Goal: Information Seeking & Learning: Learn about a topic

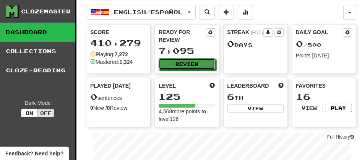
click at [186, 64] on button "Review" at bounding box center [187, 63] width 56 height 11
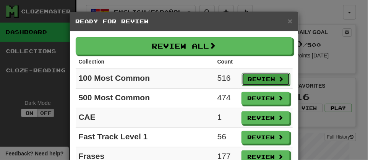
click at [255, 82] on button "Review" at bounding box center [266, 79] width 48 height 13
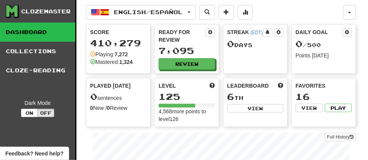
select select "**"
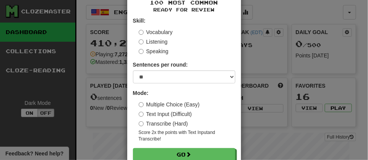
scroll to position [56, 0]
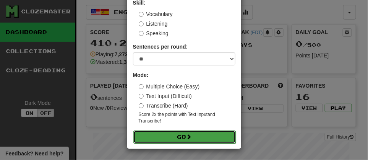
click at [166, 137] on button "Go" at bounding box center [184, 136] width 102 height 13
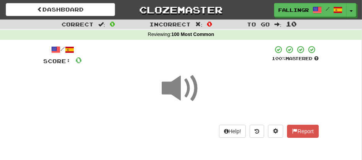
click at [184, 96] on span at bounding box center [181, 88] width 38 height 38
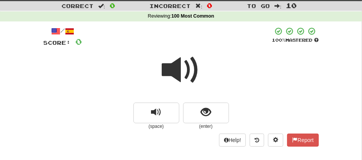
scroll to position [15, 0]
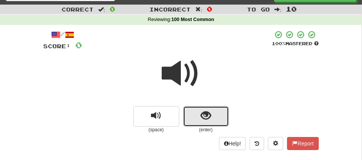
click at [200, 112] on button "show sentence" at bounding box center [206, 116] width 46 height 21
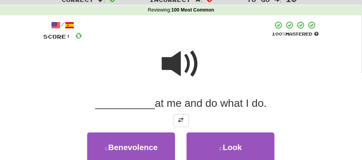
scroll to position [32, 0]
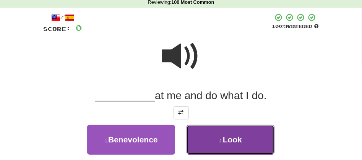
click at [248, 135] on button "2 . Look" at bounding box center [231, 140] width 88 height 30
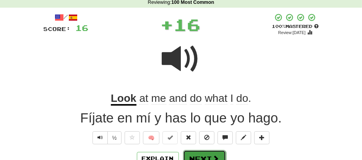
click at [190, 153] on button "Next" at bounding box center [204, 159] width 43 height 18
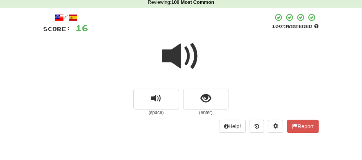
click at [174, 58] on span at bounding box center [181, 56] width 38 height 38
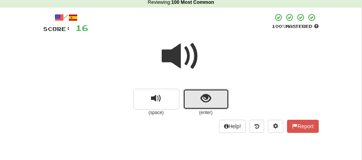
click at [192, 95] on button "show sentence" at bounding box center [206, 99] width 46 height 21
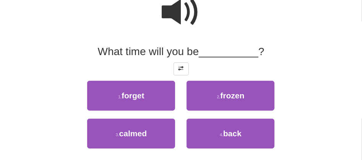
scroll to position [83, 0]
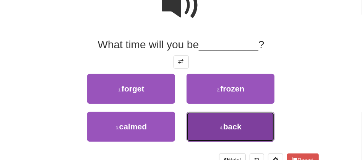
click at [230, 126] on span "back" at bounding box center [232, 126] width 18 height 9
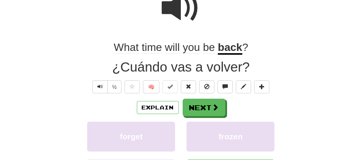
scroll to position [85, 0]
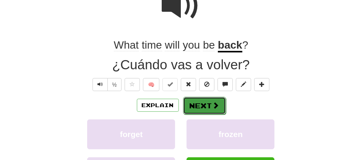
click at [205, 105] on button "Next" at bounding box center [204, 106] width 43 height 18
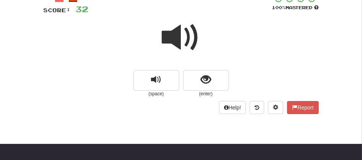
scroll to position [34, 0]
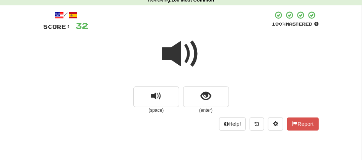
click at [171, 60] on span at bounding box center [181, 54] width 38 height 38
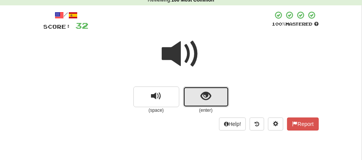
click at [189, 94] on button "show sentence" at bounding box center [206, 96] width 46 height 21
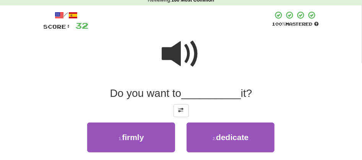
scroll to position [174, 0]
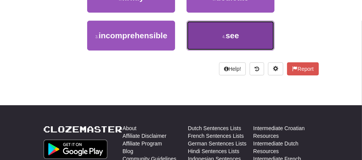
click at [215, 38] on button "4 . see" at bounding box center [231, 36] width 88 height 30
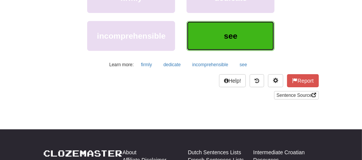
click at [215, 38] on button "see" at bounding box center [231, 36] width 88 height 30
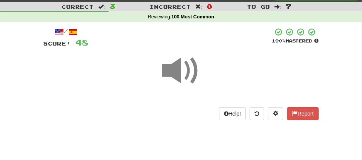
scroll to position [1, 0]
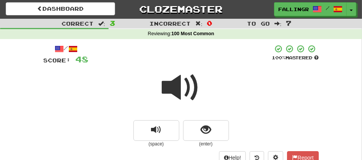
click at [168, 88] on span at bounding box center [181, 87] width 38 height 38
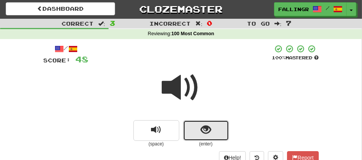
click at [202, 133] on span "show sentence" at bounding box center [206, 130] width 10 height 10
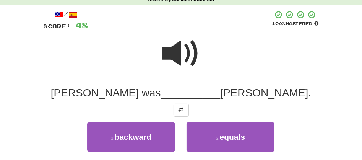
scroll to position [174, 0]
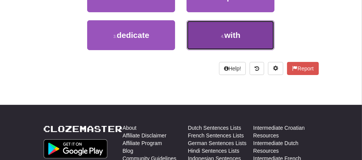
click at [235, 32] on span "with" at bounding box center [232, 35] width 16 height 9
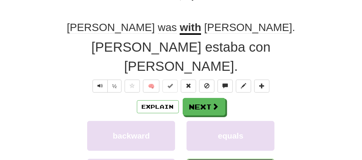
scroll to position [97, 0]
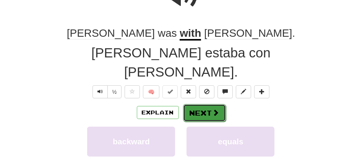
click at [187, 104] on button "Next" at bounding box center [204, 113] width 43 height 18
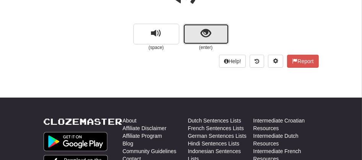
click at [201, 32] on span "show sentence" at bounding box center [206, 33] width 10 height 10
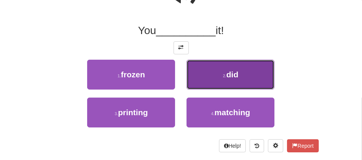
click at [208, 81] on button "2 . did" at bounding box center [231, 75] width 88 height 30
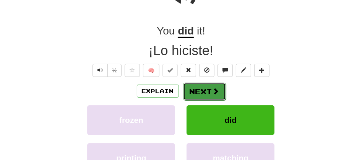
click at [195, 91] on button "Next" at bounding box center [204, 92] width 43 height 18
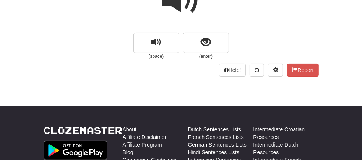
scroll to position [83, 0]
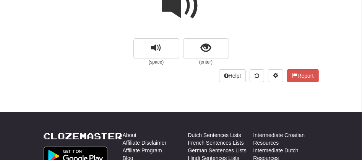
click at [188, 9] on span at bounding box center [181, 6] width 38 height 38
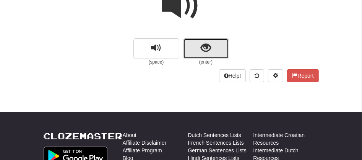
click at [189, 46] on button "show sentence" at bounding box center [206, 48] width 46 height 21
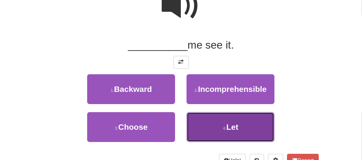
click at [212, 128] on button "4 . Let" at bounding box center [231, 127] width 88 height 30
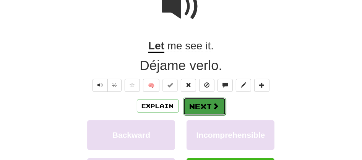
click at [195, 102] on button "Next" at bounding box center [204, 107] width 43 height 18
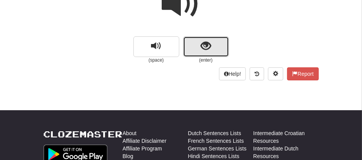
click at [200, 47] on button "show sentence" at bounding box center [206, 46] width 46 height 21
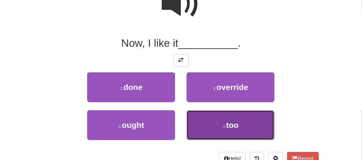
click at [215, 127] on button "4 . too" at bounding box center [231, 125] width 88 height 30
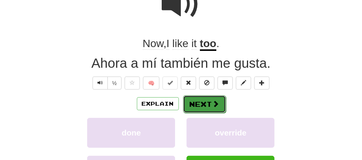
click at [202, 106] on button "Next" at bounding box center [204, 104] width 43 height 18
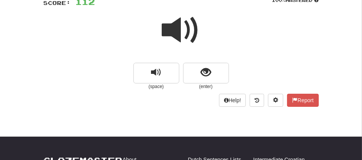
scroll to position [53, 0]
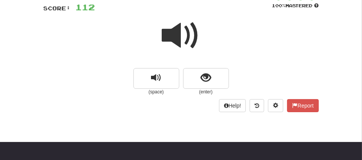
click at [173, 41] on span at bounding box center [181, 35] width 38 height 38
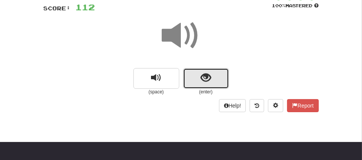
click at [198, 78] on button "show sentence" at bounding box center [206, 78] width 46 height 21
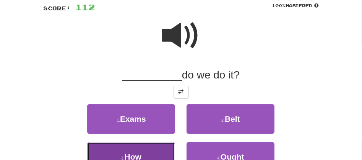
click at [148, 150] on button "3 . How" at bounding box center [131, 157] width 88 height 30
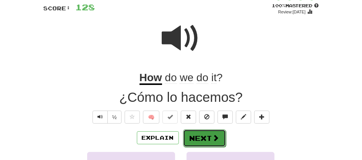
click at [197, 133] on button "Next" at bounding box center [204, 138] width 43 height 18
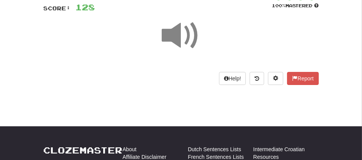
click at [179, 38] on span at bounding box center [181, 35] width 38 height 38
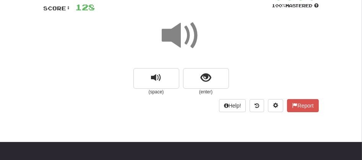
click at [179, 38] on span at bounding box center [181, 35] width 38 height 38
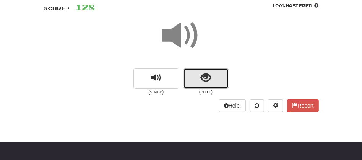
click at [185, 77] on button "show sentence" at bounding box center [206, 78] width 46 height 21
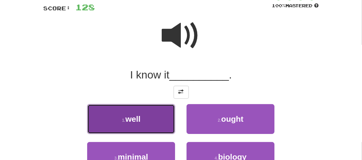
click at [141, 119] on span "well" at bounding box center [132, 118] width 15 height 9
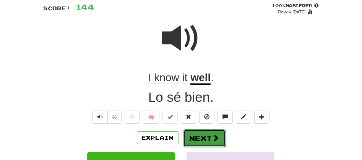
click at [188, 132] on button "Next" at bounding box center [204, 138] width 43 height 18
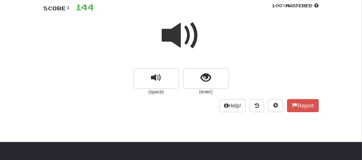
click at [175, 39] on span at bounding box center [181, 35] width 38 height 38
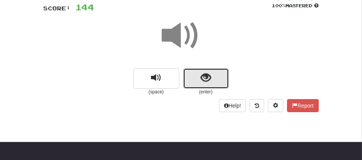
click at [187, 74] on button "show sentence" at bounding box center [206, 78] width 46 height 21
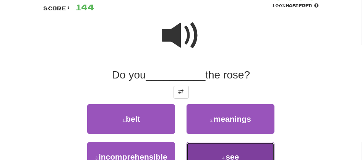
click at [237, 149] on button "4 . see" at bounding box center [231, 157] width 88 height 30
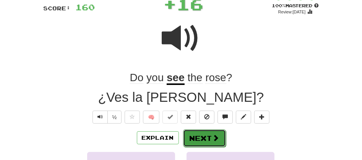
click at [187, 135] on button "Next" at bounding box center [204, 138] width 43 height 18
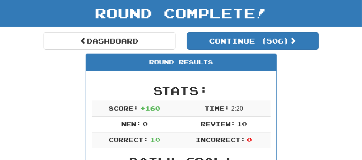
scroll to position [29, 0]
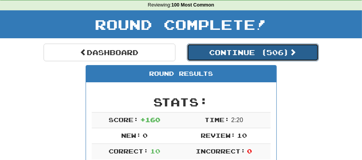
click at [218, 54] on button "Continue ( 506 )" at bounding box center [253, 53] width 132 height 18
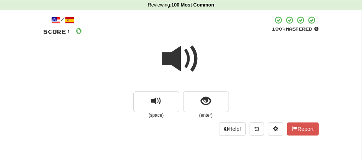
click at [173, 60] on span at bounding box center [181, 59] width 38 height 38
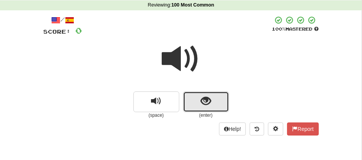
click at [191, 102] on button "show sentence" at bounding box center [206, 101] width 46 height 21
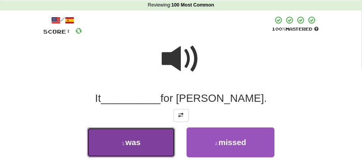
click at [139, 145] on span "was" at bounding box center [132, 142] width 15 height 9
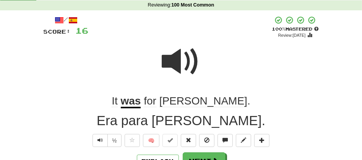
click at [361, 154] on div "Correct : 1 Incorrect : 0 To go : 9 Reviewing : 100 Most Common / Score: 16 + 1…" at bounding box center [181, 146] width 362 height 312
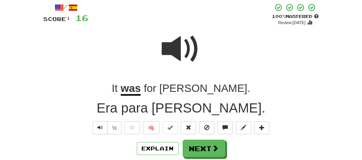
scroll to position [47, 0]
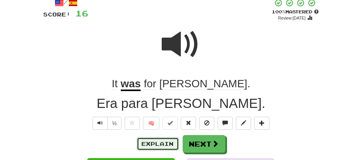
click at [146, 140] on button "Explain" at bounding box center [158, 143] width 42 height 13
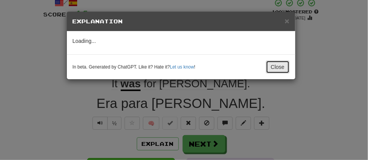
click at [280, 66] on button "Close" at bounding box center [278, 66] width 24 height 13
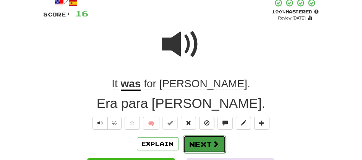
click at [186, 149] on button "Next" at bounding box center [204, 144] width 43 height 18
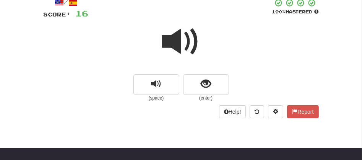
click at [175, 43] on span at bounding box center [181, 42] width 38 height 38
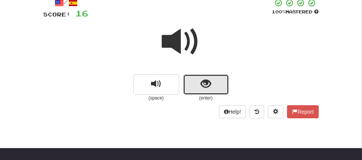
click at [188, 78] on button "show sentence" at bounding box center [206, 84] width 46 height 21
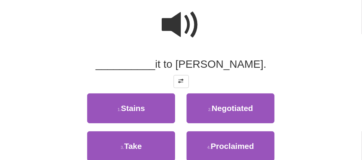
scroll to position [81, 0]
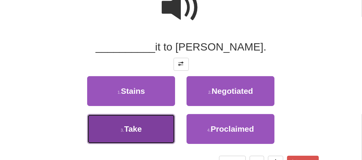
click at [124, 130] on small "3 ." at bounding box center [122, 130] width 3 height 5
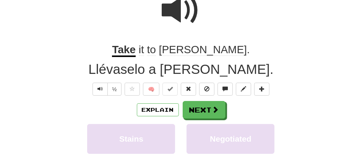
scroll to position [83, 0]
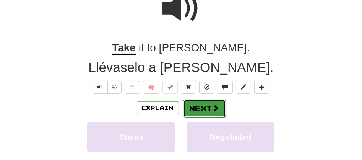
click at [189, 106] on button "Next" at bounding box center [204, 108] width 43 height 18
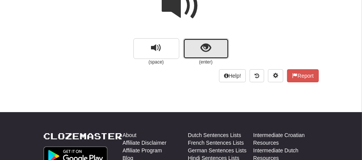
click at [187, 42] on button "show sentence" at bounding box center [206, 48] width 46 height 21
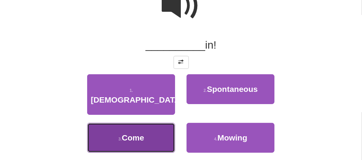
click at [147, 125] on button "3 . Come" at bounding box center [131, 138] width 88 height 30
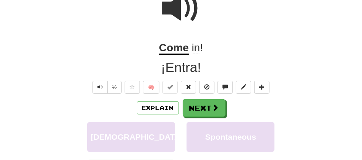
scroll to position [85, 0]
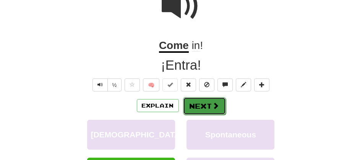
click at [189, 107] on button "Next" at bounding box center [204, 106] width 43 height 18
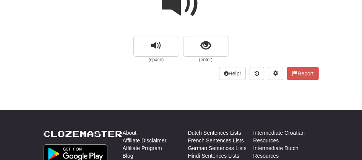
click at [179, 2] on span at bounding box center [181, 3] width 38 height 38
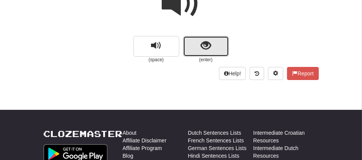
click at [197, 44] on button "show sentence" at bounding box center [206, 46] width 46 height 21
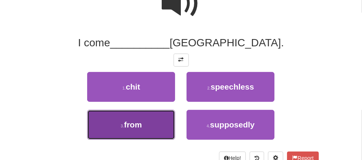
click at [133, 136] on button "3 . from" at bounding box center [131, 125] width 88 height 30
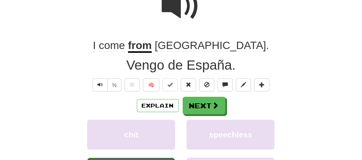
scroll to position [87, 0]
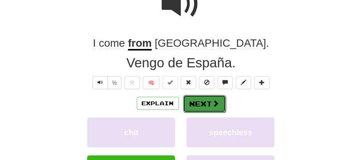
click at [194, 104] on button "Next" at bounding box center [204, 104] width 43 height 18
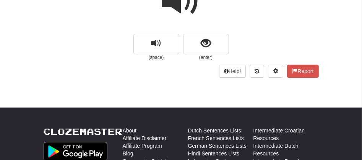
click at [172, 7] on span at bounding box center [181, 1] width 38 height 38
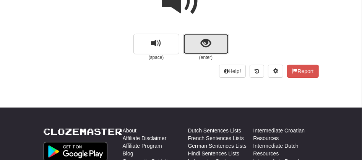
drag, startPoint x: 172, startPoint y: 7, endPoint x: 184, endPoint y: 41, distance: 36.0
click at [184, 41] on button "show sentence" at bounding box center [206, 44] width 46 height 21
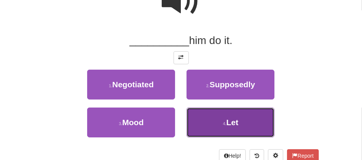
click at [219, 121] on button "4 . Let" at bounding box center [231, 122] width 88 height 30
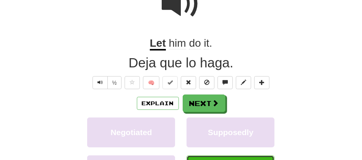
scroll to position [89, 0]
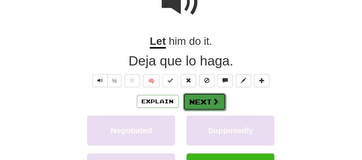
click at [198, 96] on button "Next" at bounding box center [204, 102] width 43 height 18
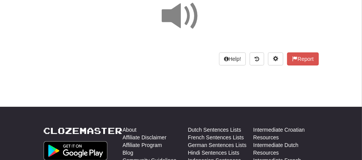
scroll to position [55, 0]
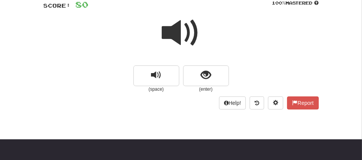
click at [179, 37] on span at bounding box center [181, 33] width 38 height 38
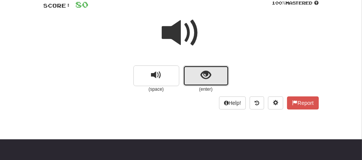
click at [192, 72] on button "show sentence" at bounding box center [206, 75] width 46 height 21
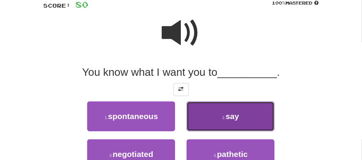
click at [228, 122] on button "2 . say" at bounding box center [231, 116] width 88 height 30
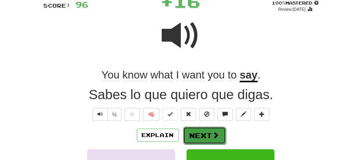
click at [216, 136] on span at bounding box center [216, 135] width 7 height 7
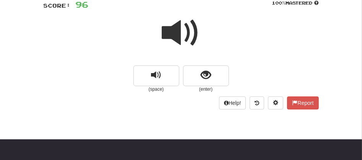
click at [177, 30] on span at bounding box center [181, 33] width 38 height 38
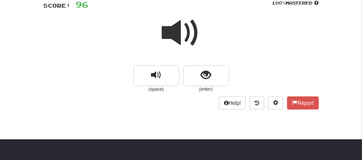
click at [177, 30] on span at bounding box center [181, 33] width 38 height 38
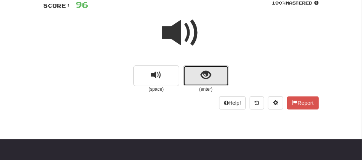
click at [197, 77] on button "show sentence" at bounding box center [206, 75] width 46 height 21
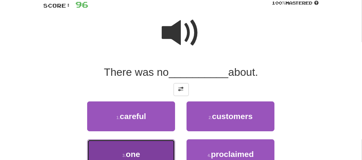
click at [148, 148] on button "3 . one" at bounding box center [131, 154] width 88 height 30
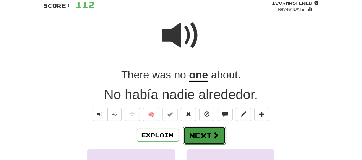
click at [197, 135] on button "Next" at bounding box center [204, 136] width 43 height 18
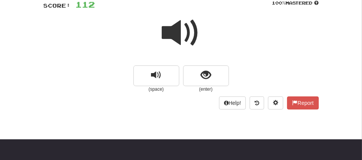
click at [173, 37] on span at bounding box center [181, 33] width 38 height 38
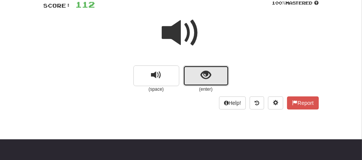
click at [184, 77] on button "show sentence" at bounding box center [206, 75] width 46 height 21
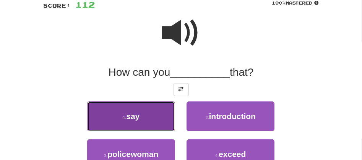
click at [139, 112] on span "say" at bounding box center [132, 116] width 13 height 9
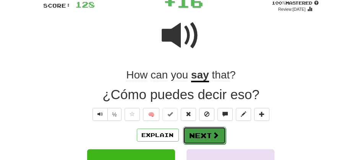
click at [201, 137] on button "Next" at bounding box center [204, 136] width 43 height 18
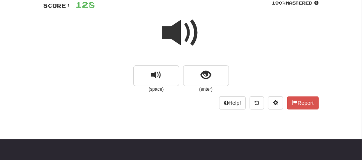
click at [172, 30] on span at bounding box center [181, 33] width 38 height 38
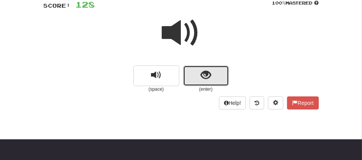
click at [198, 79] on button "show sentence" at bounding box center [206, 75] width 46 height 21
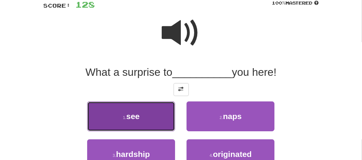
click at [141, 114] on button "1 . see" at bounding box center [131, 116] width 88 height 30
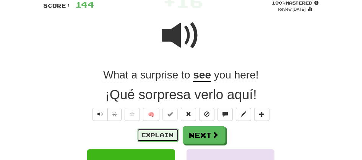
click at [171, 133] on button "Explain" at bounding box center [158, 134] width 42 height 13
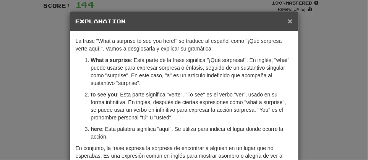
click at [288, 22] on span "×" at bounding box center [290, 20] width 5 height 9
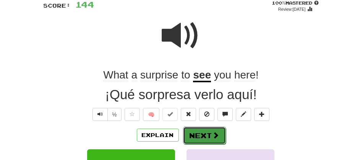
click at [187, 131] on button "Next" at bounding box center [204, 136] width 43 height 18
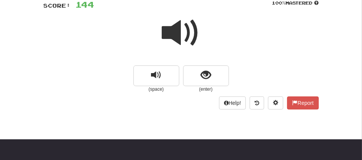
click at [179, 36] on span at bounding box center [181, 33] width 38 height 38
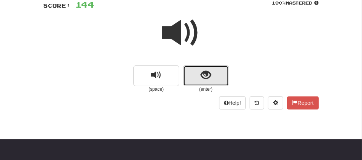
click at [204, 79] on span "show sentence" at bounding box center [206, 75] width 10 height 10
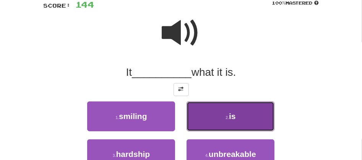
click at [230, 122] on button "2 . is" at bounding box center [231, 116] width 88 height 30
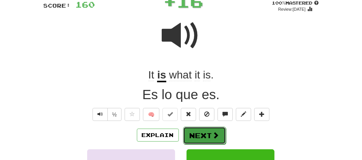
click at [189, 136] on button "Next" at bounding box center [204, 136] width 43 height 18
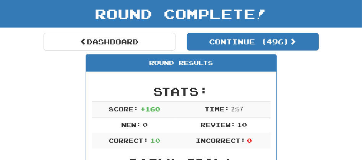
scroll to position [32, 0]
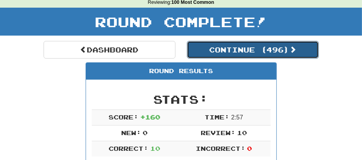
click at [236, 50] on button "Continue ( 496 )" at bounding box center [253, 50] width 132 height 18
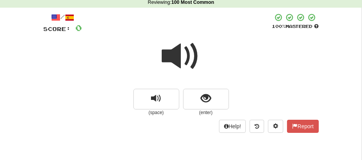
click at [166, 57] on span at bounding box center [181, 56] width 38 height 38
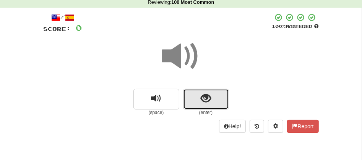
click at [197, 96] on button "show sentence" at bounding box center [206, 99] width 46 height 21
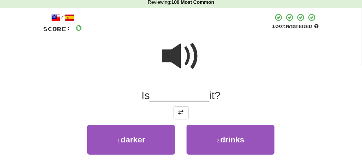
scroll to position [172, 0]
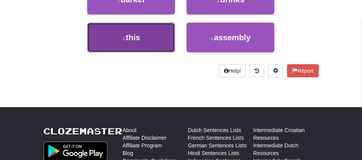
click at [135, 46] on button "3 . this" at bounding box center [131, 38] width 88 height 30
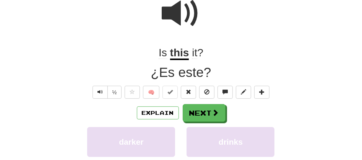
scroll to position [67, 0]
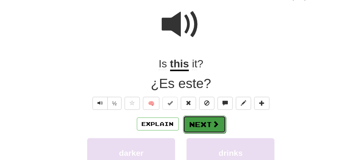
click at [189, 126] on button "Next" at bounding box center [204, 124] width 43 height 18
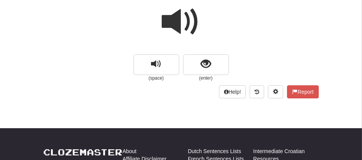
click at [177, 17] on span at bounding box center [181, 22] width 38 height 38
click at [176, 28] on span at bounding box center [181, 22] width 38 height 38
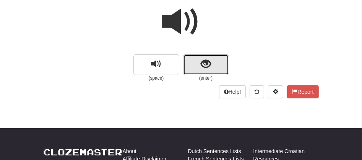
click at [195, 64] on button "show sentence" at bounding box center [206, 64] width 46 height 21
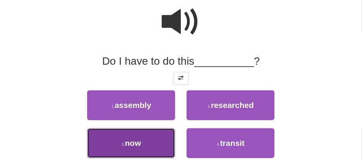
click at [133, 147] on span "now" at bounding box center [133, 142] width 16 height 9
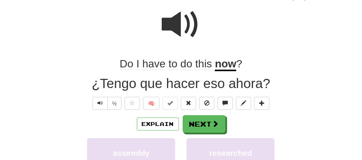
scroll to position [68, 0]
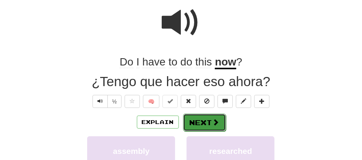
click at [202, 123] on button "Next" at bounding box center [204, 123] width 43 height 18
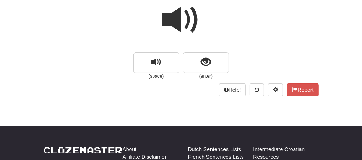
click at [179, 30] on span at bounding box center [181, 20] width 38 height 38
click at [177, 8] on span at bounding box center [181, 20] width 38 height 38
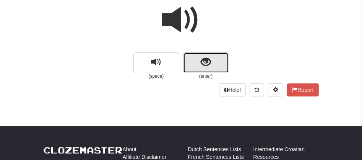
click at [189, 54] on button "show sentence" at bounding box center [206, 62] width 46 height 21
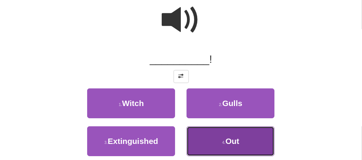
click at [204, 146] on button "4 . Out" at bounding box center [231, 141] width 88 height 30
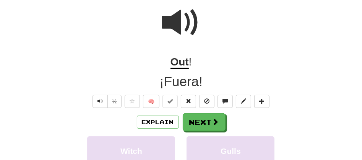
scroll to position [71, 0]
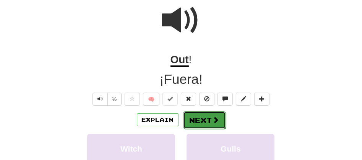
click at [191, 118] on button "Next" at bounding box center [204, 120] width 43 height 18
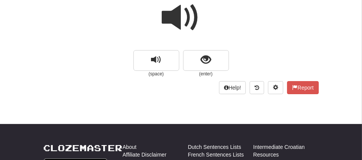
click at [179, 17] on span at bounding box center [181, 17] width 38 height 38
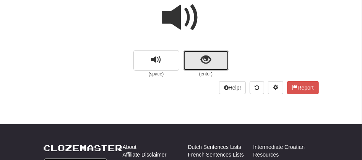
click at [195, 57] on button "show sentence" at bounding box center [206, 60] width 46 height 21
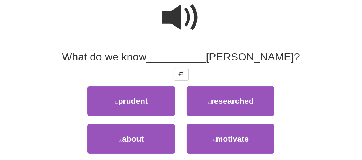
click at [176, 11] on span at bounding box center [181, 17] width 38 height 38
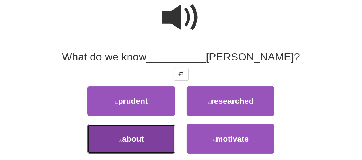
click at [137, 140] on span "about" at bounding box center [133, 138] width 22 height 9
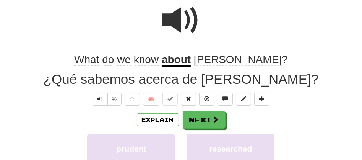
scroll to position [73, 0]
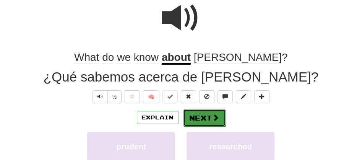
click at [196, 121] on button "Next" at bounding box center [204, 118] width 43 height 18
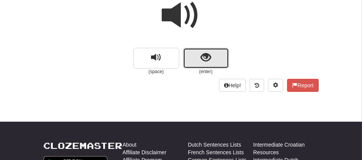
click at [204, 55] on span "show sentence" at bounding box center [206, 57] width 10 height 10
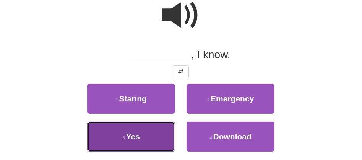
click at [138, 134] on span "Yes" at bounding box center [133, 136] width 14 height 9
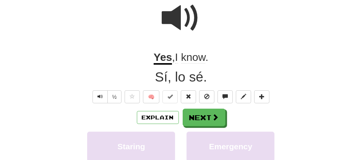
scroll to position [75, 0]
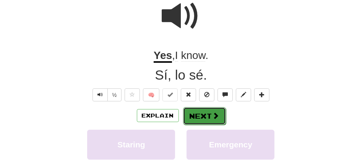
click at [194, 113] on button "Next" at bounding box center [204, 116] width 43 height 18
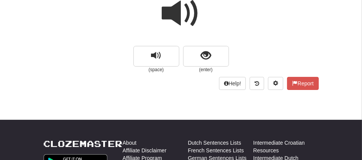
click at [176, 11] on span at bounding box center [181, 13] width 38 height 38
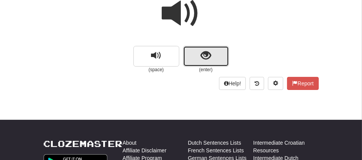
click at [195, 62] on button "show sentence" at bounding box center [206, 56] width 46 height 21
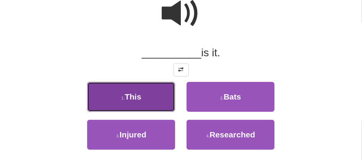
click at [142, 97] on button "1 . This" at bounding box center [131, 97] width 88 height 30
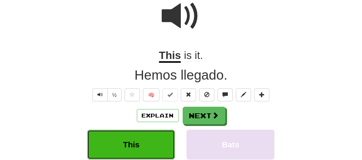
scroll to position [77, 0]
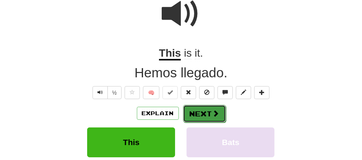
click at [193, 107] on button "Next" at bounding box center [204, 114] width 43 height 18
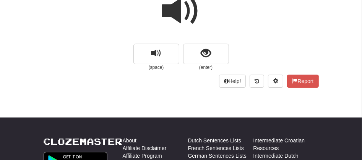
click at [179, 19] on span at bounding box center [181, 11] width 38 height 38
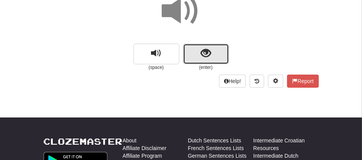
click at [193, 51] on button "show sentence" at bounding box center [206, 54] width 46 height 21
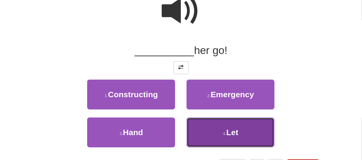
click at [229, 140] on button "4 . Let" at bounding box center [231, 132] width 88 height 30
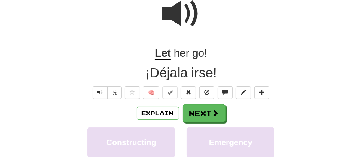
scroll to position [80, 0]
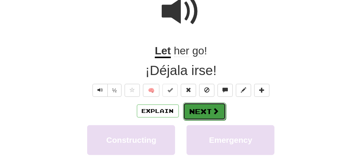
click at [195, 110] on button "Next" at bounding box center [204, 111] width 43 height 18
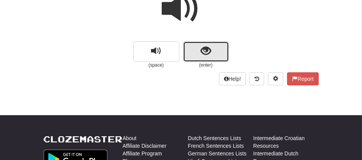
click at [194, 53] on button "show sentence" at bounding box center [206, 51] width 46 height 21
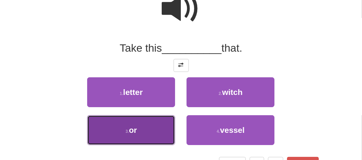
click at [135, 135] on button "3 . or" at bounding box center [131, 130] width 88 height 30
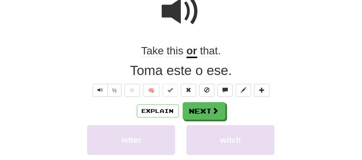
scroll to position [82, 0]
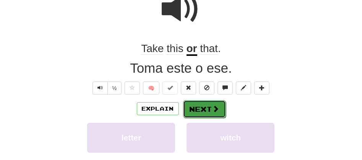
click at [199, 111] on button "Next" at bounding box center [204, 109] width 43 height 18
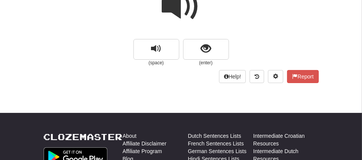
click at [168, 6] on span at bounding box center [181, 6] width 38 height 38
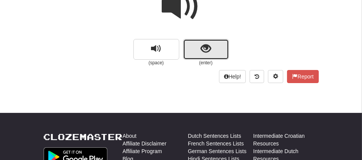
drag, startPoint x: 168, startPoint y: 6, endPoint x: 196, endPoint y: 50, distance: 52.7
click at [196, 50] on button "show sentence" at bounding box center [206, 49] width 46 height 21
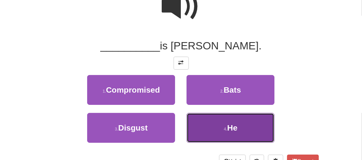
click at [213, 126] on button "4 . He" at bounding box center [231, 128] width 88 height 30
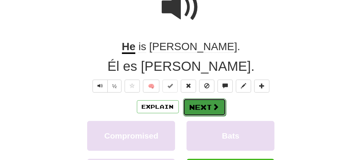
click at [207, 107] on button "Next" at bounding box center [204, 107] width 43 height 18
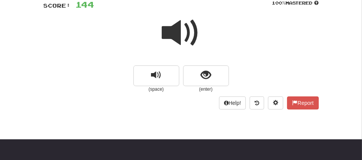
scroll to position [50, 0]
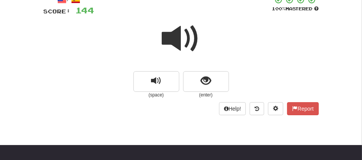
click at [169, 45] on span at bounding box center [181, 39] width 38 height 38
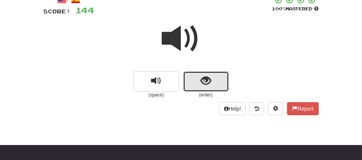
click at [192, 79] on button "show sentence" at bounding box center [206, 81] width 46 height 21
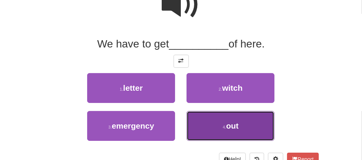
click at [236, 128] on span "out" at bounding box center [232, 125] width 13 height 9
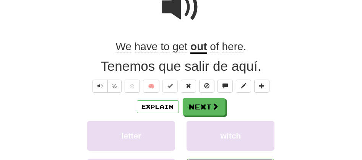
scroll to position [86, 0]
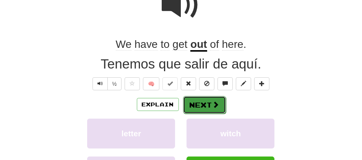
click at [195, 106] on button "Next" at bounding box center [204, 105] width 43 height 18
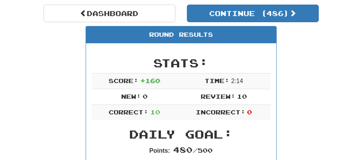
scroll to position [46, 0]
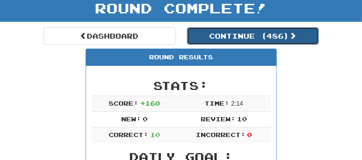
click at [230, 41] on button "Continue ( 486 )" at bounding box center [253, 36] width 132 height 18
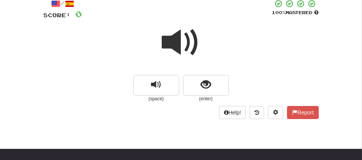
click at [171, 37] on span at bounding box center [181, 42] width 38 height 38
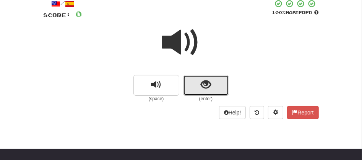
click at [199, 87] on button "show sentence" at bounding box center [206, 85] width 46 height 21
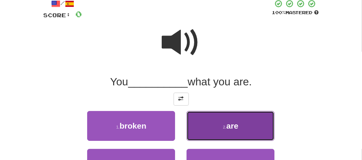
click at [229, 134] on button "2 . are" at bounding box center [231, 126] width 88 height 30
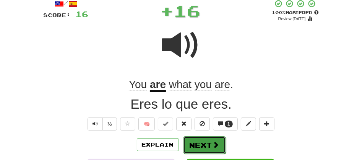
click at [197, 142] on button "Next" at bounding box center [204, 145] width 43 height 18
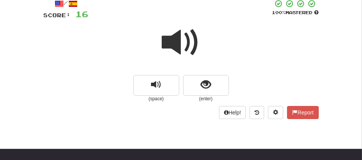
click at [175, 41] on span at bounding box center [181, 42] width 38 height 38
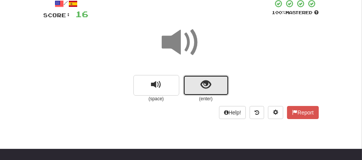
click at [193, 79] on button "show sentence" at bounding box center [206, 85] width 46 height 21
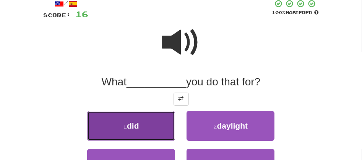
click at [147, 125] on button "1 . did" at bounding box center [131, 126] width 88 height 30
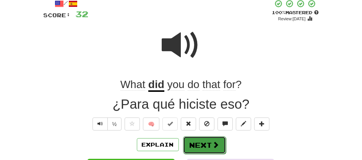
click at [189, 144] on button "Next" at bounding box center [204, 145] width 43 height 18
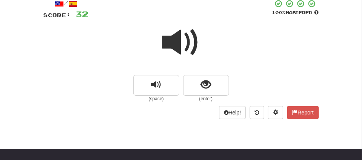
click at [178, 43] on span at bounding box center [181, 42] width 38 height 38
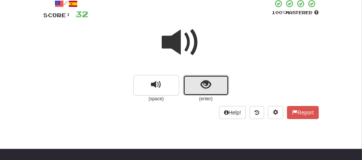
click at [193, 77] on button "show sentence" at bounding box center [206, 85] width 46 height 21
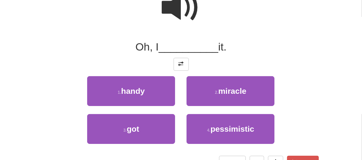
scroll to position [91, 0]
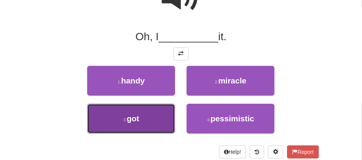
click at [135, 126] on button "3 . got" at bounding box center [131, 119] width 88 height 30
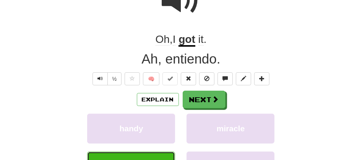
scroll to position [93, 0]
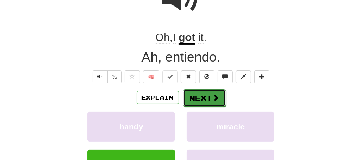
click at [192, 97] on button "Next" at bounding box center [204, 98] width 43 height 18
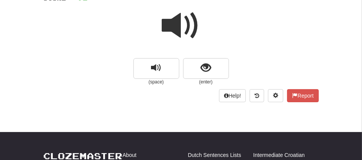
scroll to position [59, 0]
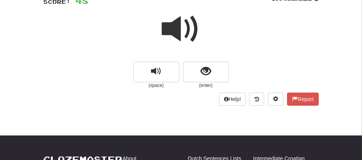
click at [176, 30] on span at bounding box center [181, 29] width 38 height 38
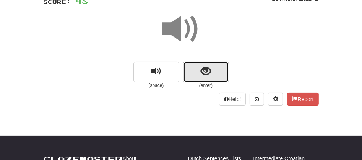
click at [198, 75] on button "show sentence" at bounding box center [206, 72] width 46 height 21
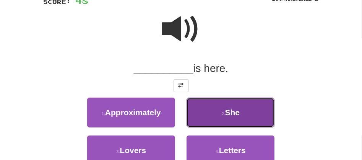
click at [215, 109] on button "2 . She" at bounding box center [231, 113] width 88 height 30
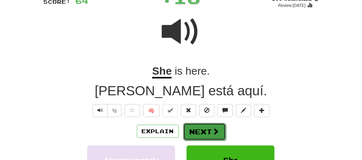
click at [202, 132] on button "Next" at bounding box center [204, 132] width 43 height 18
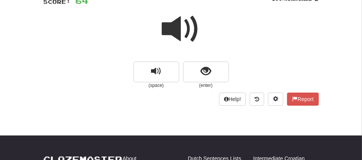
click at [168, 27] on span at bounding box center [181, 29] width 38 height 38
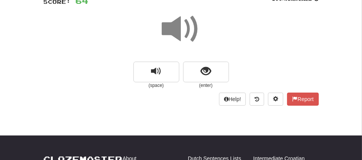
click at [168, 27] on span at bounding box center [181, 29] width 38 height 38
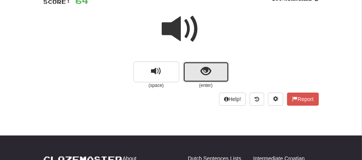
click at [191, 72] on button "show sentence" at bounding box center [206, 72] width 46 height 21
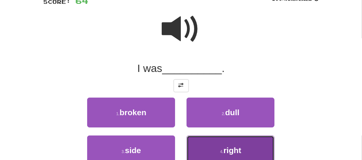
click at [230, 144] on button "4 . right" at bounding box center [231, 150] width 88 height 30
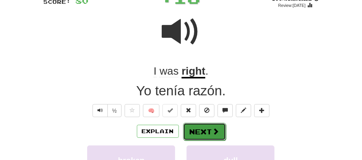
click at [213, 134] on span at bounding box center [216, 131] width 7 height 7
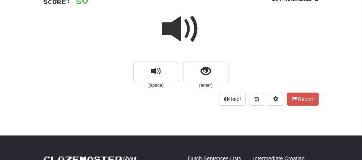
click at [172, 23] on span at bounding box center [181, 29] width 38 height 38
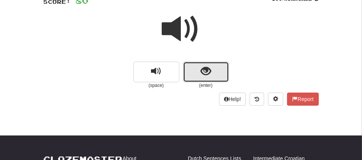
click at [193, 77] on button "show sentence" at bounding box center [206, 72] width 46 height 21
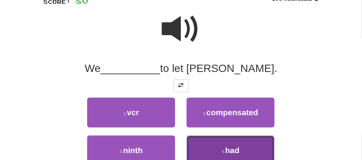
click at [206, 147] on button "4 . had" at bounding box center [231, 150] width 88 height 30
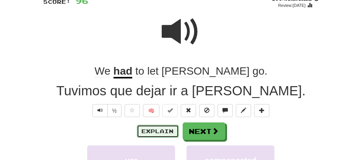
click at [152, 130] on button "Explain" at bounding box center [158, 131] width 42 height 13
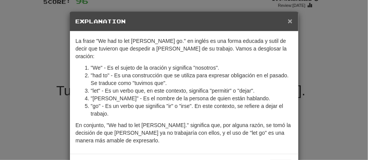
click at [288, 23] on span "×" at bounding box center [290, 20] width 5 height 9
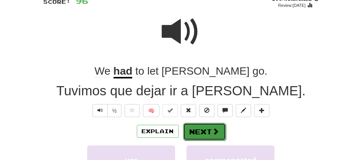
click at [190, 131] on button "Next" at bounding box center [204, 132] width 43 height 18
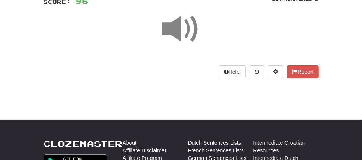
click at [178, 37] on span at bounding box center [181, 29] width 38 height 38
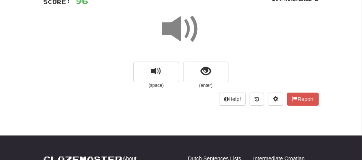
click at [178, 37] on span at bounding box center [181, 29] width 38 height 38
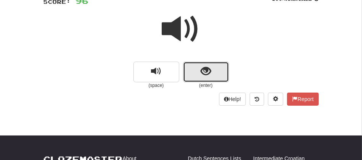
click at [192, 67] on button "show sentence" at bounding box center [206, 72] width 46 height 21
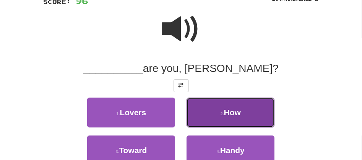
click at [217, 113] on button "2 . How" at bounding box center [231, 113] width 88 height 30
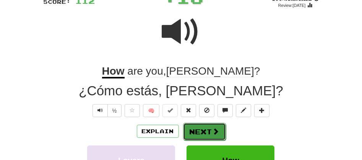
click at [200, 132] on button "Next" at bounding box center [204, 132] width 43 height 18
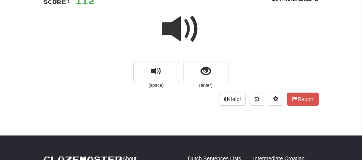
click at [182, 36] on span at bounding box center [181, 29] width 38 height 38
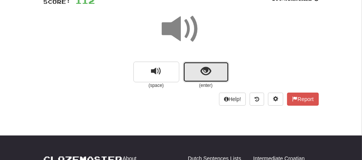
click at [202, 76] on span "show sentence" at bounding box center [206, 71] width 10 height 10
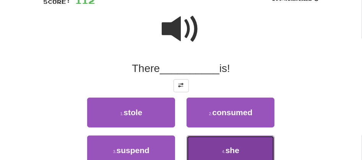
click at [224, 135] on button "4 . she" at bounding box center [231, 150] width 88 height 30
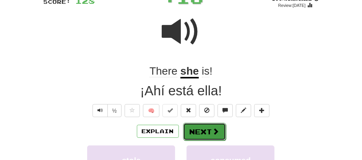
click at [199, 134] on button "Next" at bounding box center [204, 132] width 43 height 18
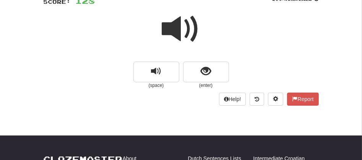
click at [176, 31] on span at bounding box center [181, 29] width 38 height 38
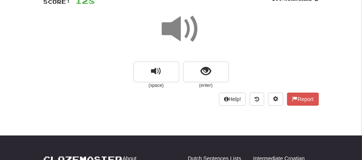
click at [176, 31] on span at bounding box center [181, 29] width 38 height 38
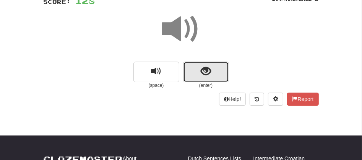
click at [196, 69] on button "show sentence" at bounding box center [206, 72] width 46 height 21
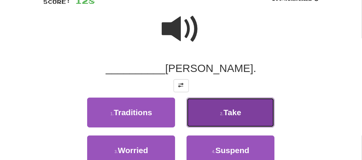
click at [215, 115] on button "2 . Take" at bounding box center [231, 113] width 88 height 30
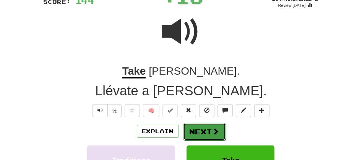
click at [202, 130] on button "Next" at bounding box center [204, 132] width 43 height 18
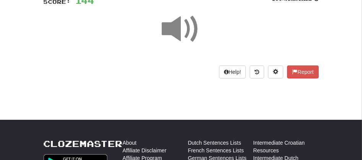
click at [180, 32] on span at bounding box center [181, 29] width 38 height 38
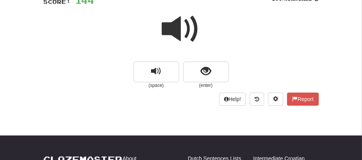
click at [180, 32] on span at bounding box center [181, 29] width 38 height 38
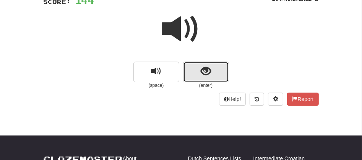
click at [201, 73] on span "show sentence" at bounding box center [206, 71] width 10 height 10
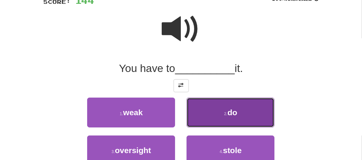
click at [220, 112] on button "2 . do" at bounding box center [231, 113] width 88 height 30
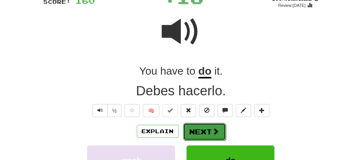
click at [195, 134] on button "Next" at bounding box center [204, 132] width 43 height 18
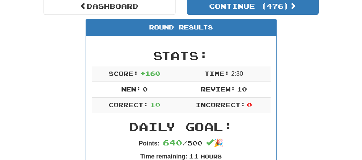
scroll to position [36, 0]
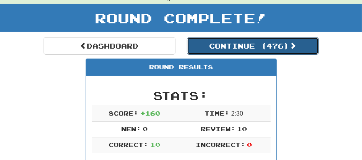
click at [228, 47] on button "Continue ( 476 )" at bounding box center [253, 46] width 132 height 18
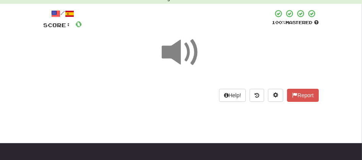
click at [165, 53] on span at bounding box center [181, 52] width 38 height 38
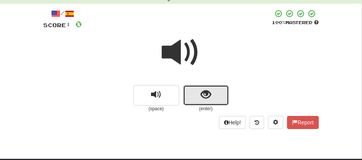
click at [205, 91] on span "show sentence" at bounding box center [206, 94] width 10 height 10
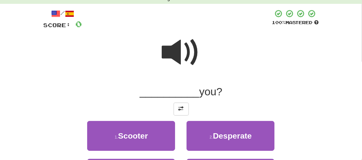
scroll to position [176, 0]
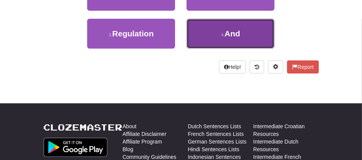
click at [226, 32] on span "And" at bounding box center [232, 33] width 16 height 9
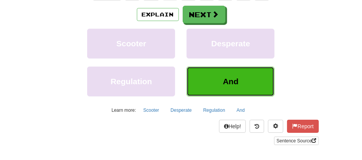
scroll to position [223, 0]
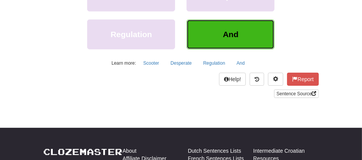
click at [231, 33] on span "And" at bounding box center [231, 34] width 16 height 9
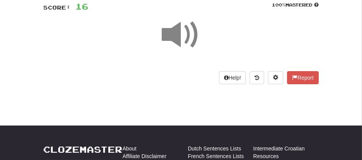
scroll to position [81, 0]
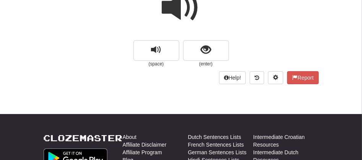
click at [188, 16] on span at bounding box center [181, 8] width 38 height 38
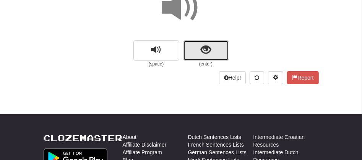
click at [193, 41] on button "show sentence" at bounding box center [206, 50] width 46 height 21
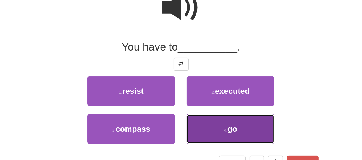
click at [212, 140] on button "4 . go" at bounding box center [231, 129] width 88 height 30
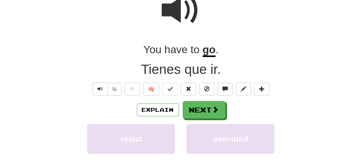
scroll to position [83, 0]
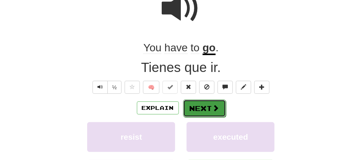
click at [190, 106] on button "Next" at bounding box center [204, 108] width 43 height 18
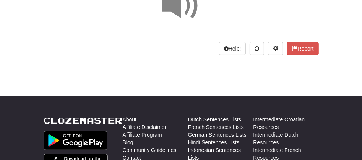
click at [175, 9] on span at bounding box center [181, 6] width 38 height 38
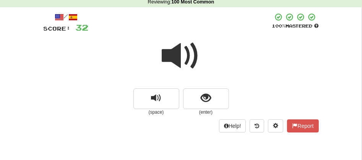
scroll to position [32, 0]
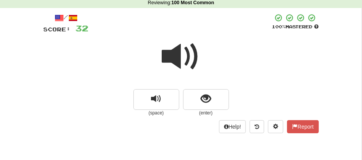
click at [166, 54] on span at bounding box center [181, 56] width 38 height 38
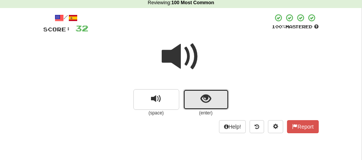
click at [193, 97] on button "show sentence" at bounding box center [206, 99] width 46 height 21
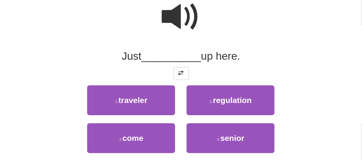
scroll to position [88, 0]
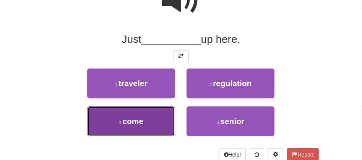
click at [118, 122] on button "3 . come" at bounding box center [131, 121] width 88 height 30
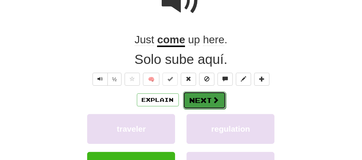
click at [198, 97] on button "Next" at bounding box center [204, 100] width 43 height 18
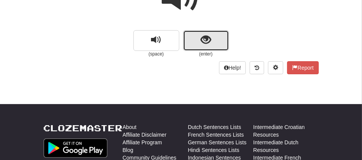
click at [198, 38] on button "show sentence" at bounding box center [206, 40] width 46 height 21
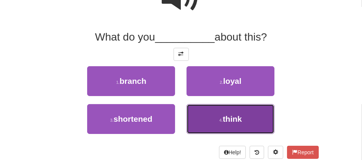
click at [222, 119] on small "4 ." at bounding box center [220, 120] width 3 height 5
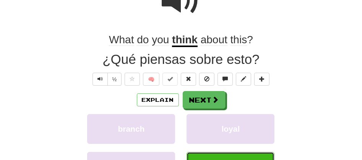
scroll to position [93, 0]
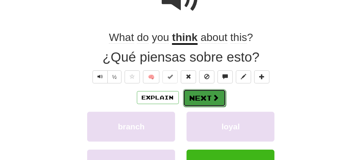
click at [198, 95] on button "Next" at bounding box center [204, 98] width 43 height 18
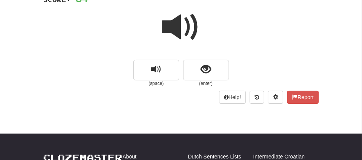
scroll to position [53, 0]
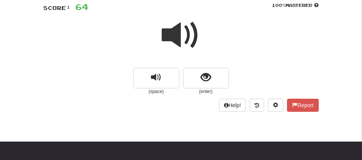
click at [169, 43] on span at bounding box center [181, 35] width 38 height 38
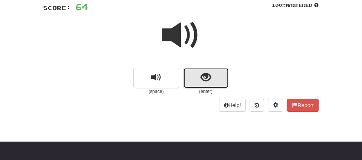
click at [203, 81] on span "show sentence" at bounding box center [206, 77] width 10 height 10
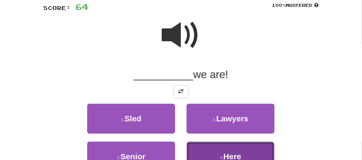
click at [238, 153] on span "Here" at bounding box center [232, 156] width 18 height 9
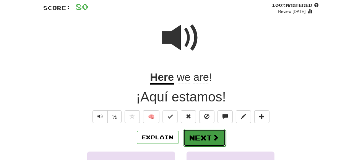
click at [195, 135] on button "Next" at bounding box center [204, 138] width 43 height 18
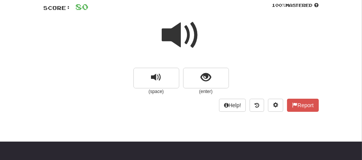
click at [174, 41] on span at bounding box center [181, 35] width 38 height 38
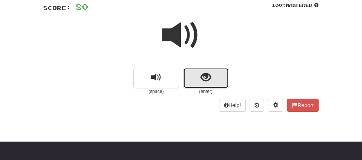
click at [197, 71] on button "show sentence" at bounding box center [206, 78] width 46 height 21
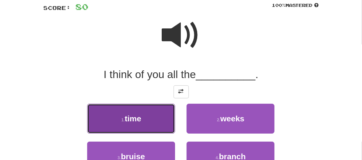
click at [147, 118] on button "1 . time" at bounding box center [131, 119] width 88 height 30
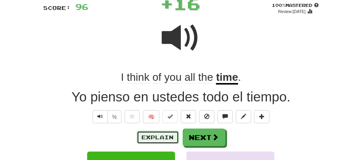
click at [158, 138] on button "Explain" at bounding box center [158, 137] width 42 height 13
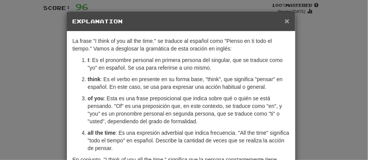
click at [285, 21] on span "×" at bounding box center [287, 20] width 5 height 9
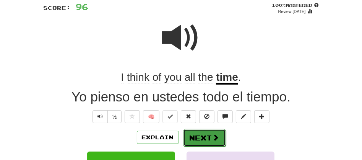
click at [197, 131] on button "Next" at bounding box center [204, 138] width 43 height 18
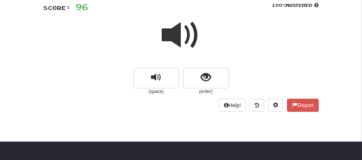
click at [168, 38] on span at bounding box center [181, 35] width 38 height 38
click at [181, 41] on span at bounding box center [181, 35] width 38 height 38
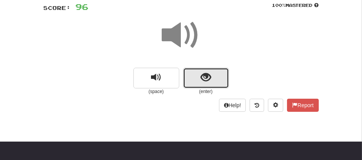
click at [192, 76] on button "show sentence" at bounding box center [206, 78] width 46 height 21
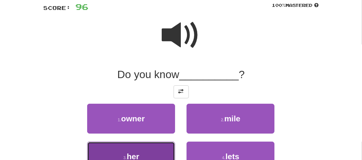
click at [152, 150] on button "3 . her" at bounding box center [131, 156] width 88 height 30
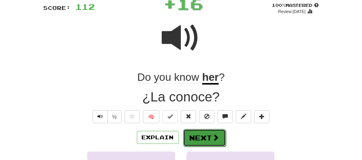
click at [196, 135] on button "Next" at bounding box center [204, 138] width 43 height 18
